Goal: Information Seeking & Learning: Learn about a topic

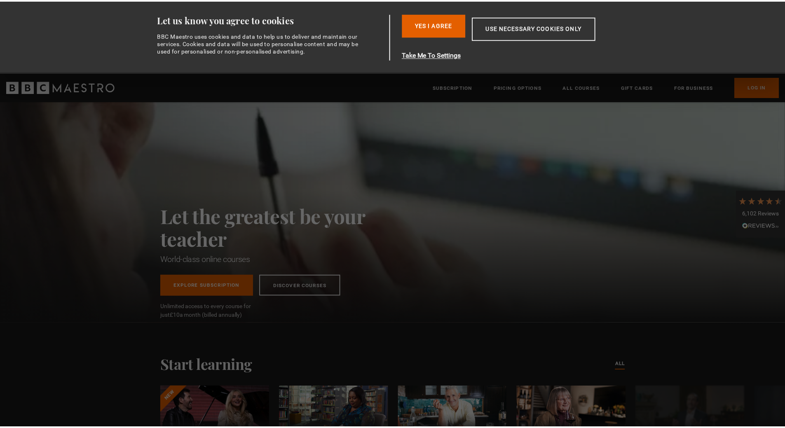
scroll to position [0, 65]
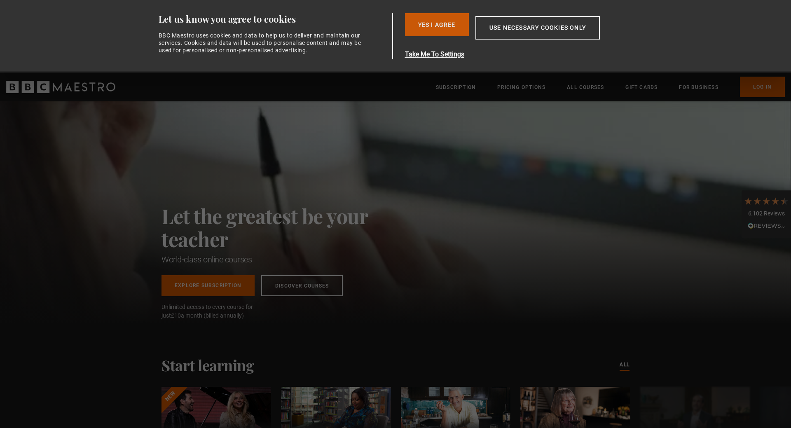
click at [451, 24] on button "Yes I Agree" at bounding box center [437, 24] width 64 height 23
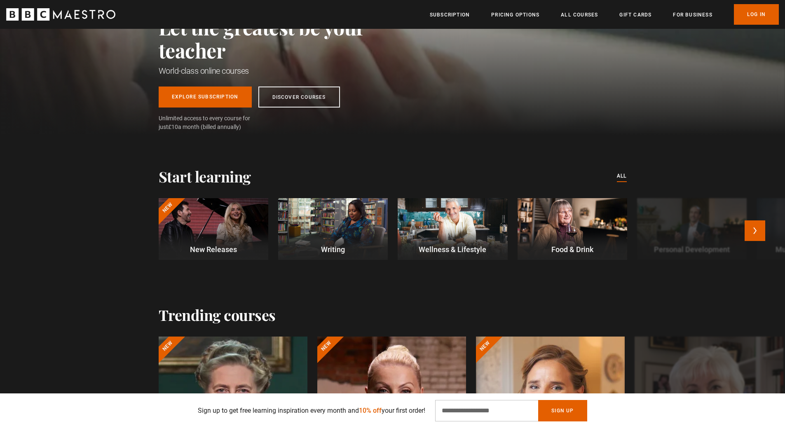
scroll to position [124, 0]
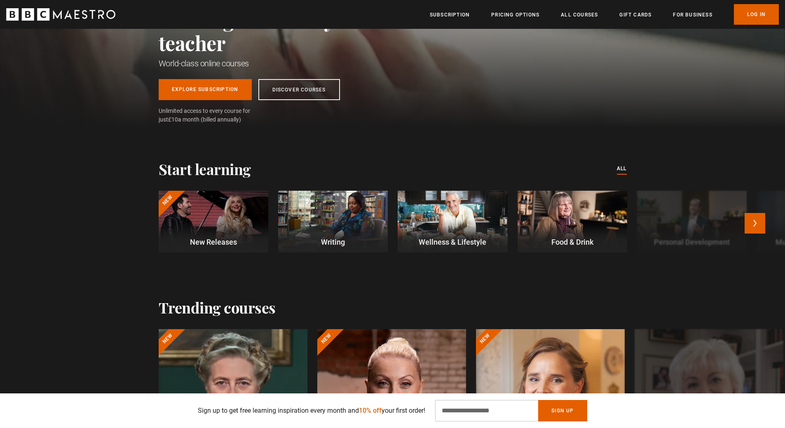
click at [347, 229] on div at bounding box center [333, 222] width 110 height 62
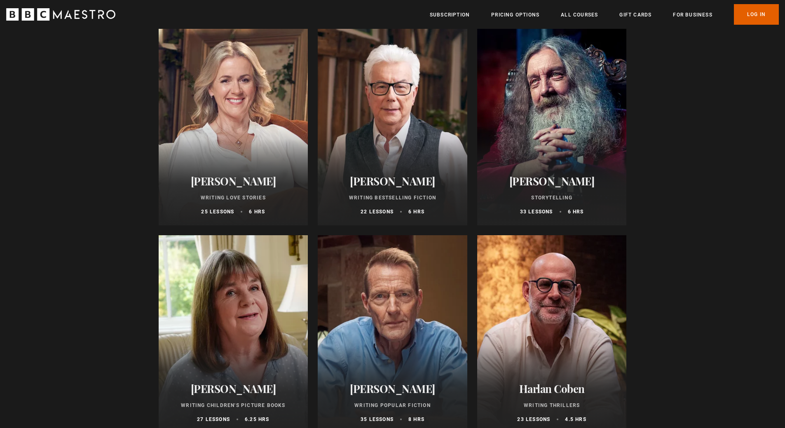
scroll to position [330, 0]
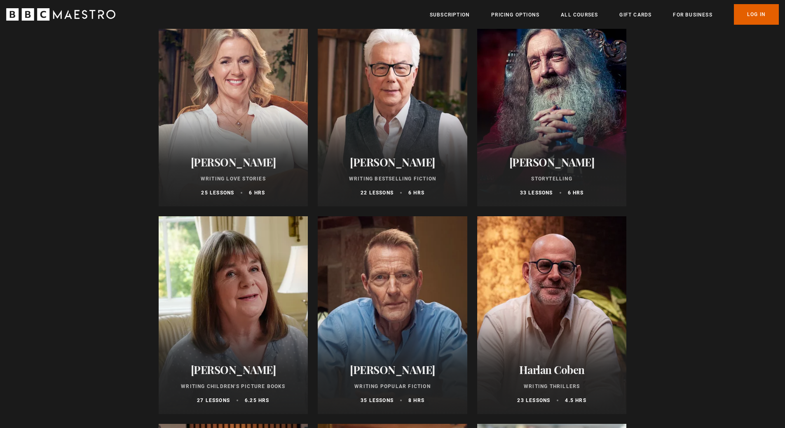
click at [391, 160] on h2 "Ken Follett" at bounding box center [392, 162] width 130 height 13
